Goal: Transaction & Acquisition: Book appointment/travel/reservation

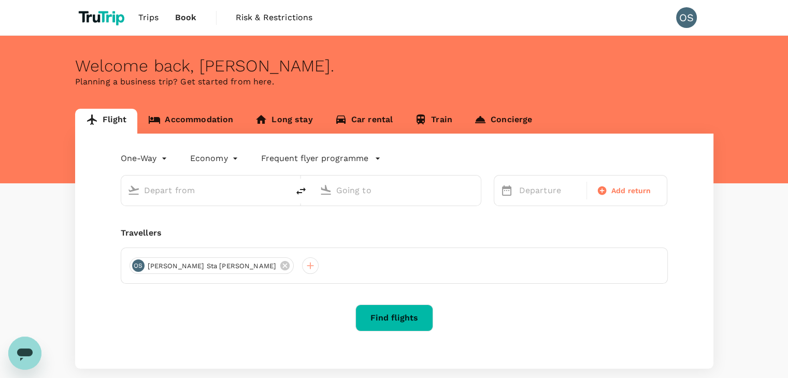
type input "roundtrip"
type input "business"
type input "Brisbane (BNE)"
type input "Narita Intl (NRT)"
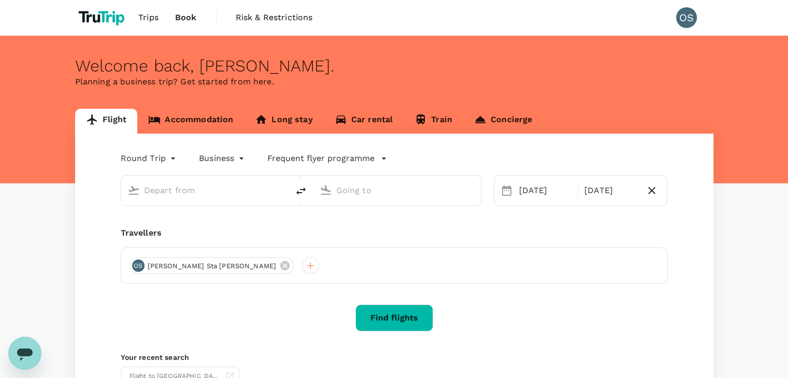
type input "Brisbane (BNE)"
type input "Narita Intl (NRT)"
